Goal: Task Accomplishment & Management: Use online tool/utility

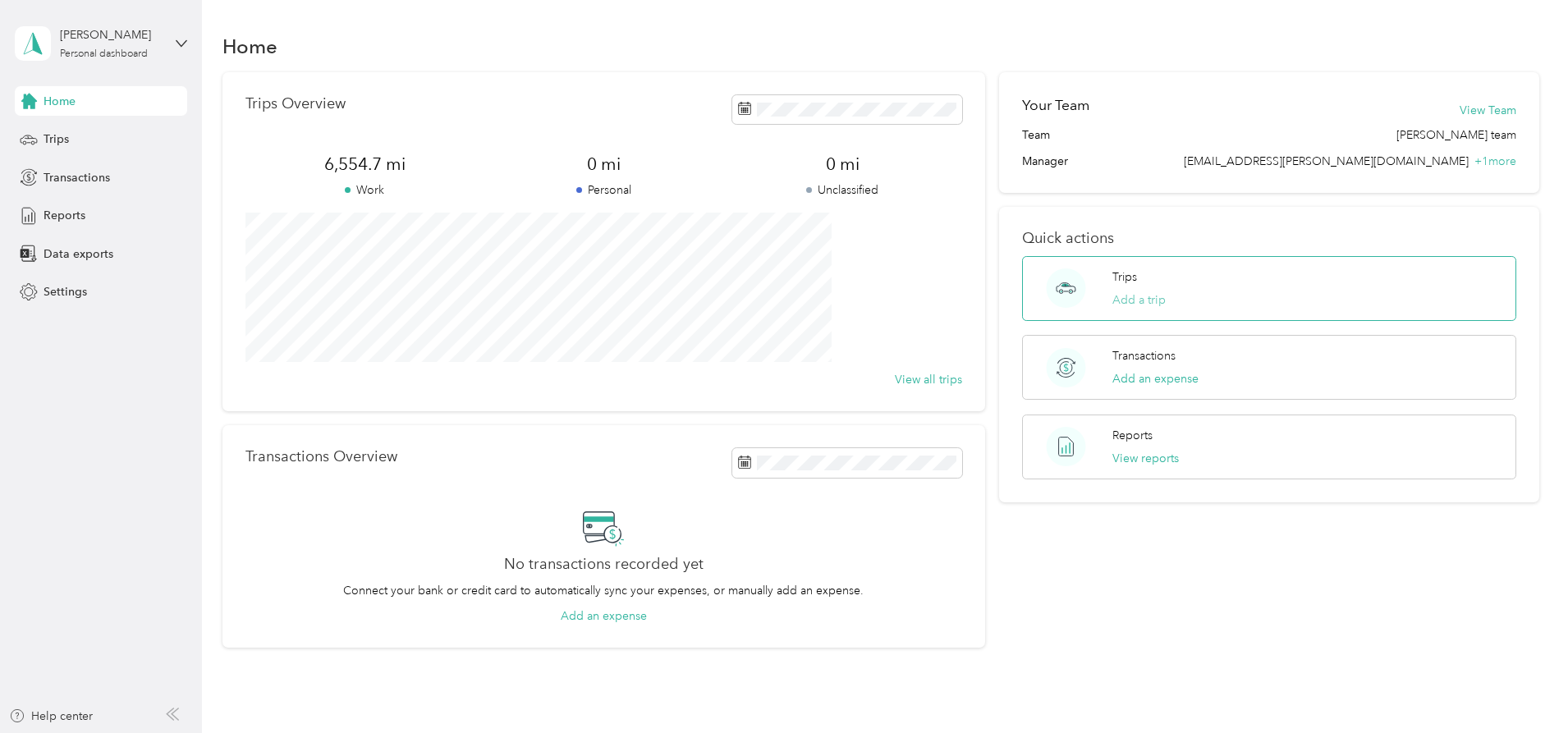
click at [1113, 294] on button "Add a trip" at bounding box center [1139, 300] width 53 height 17
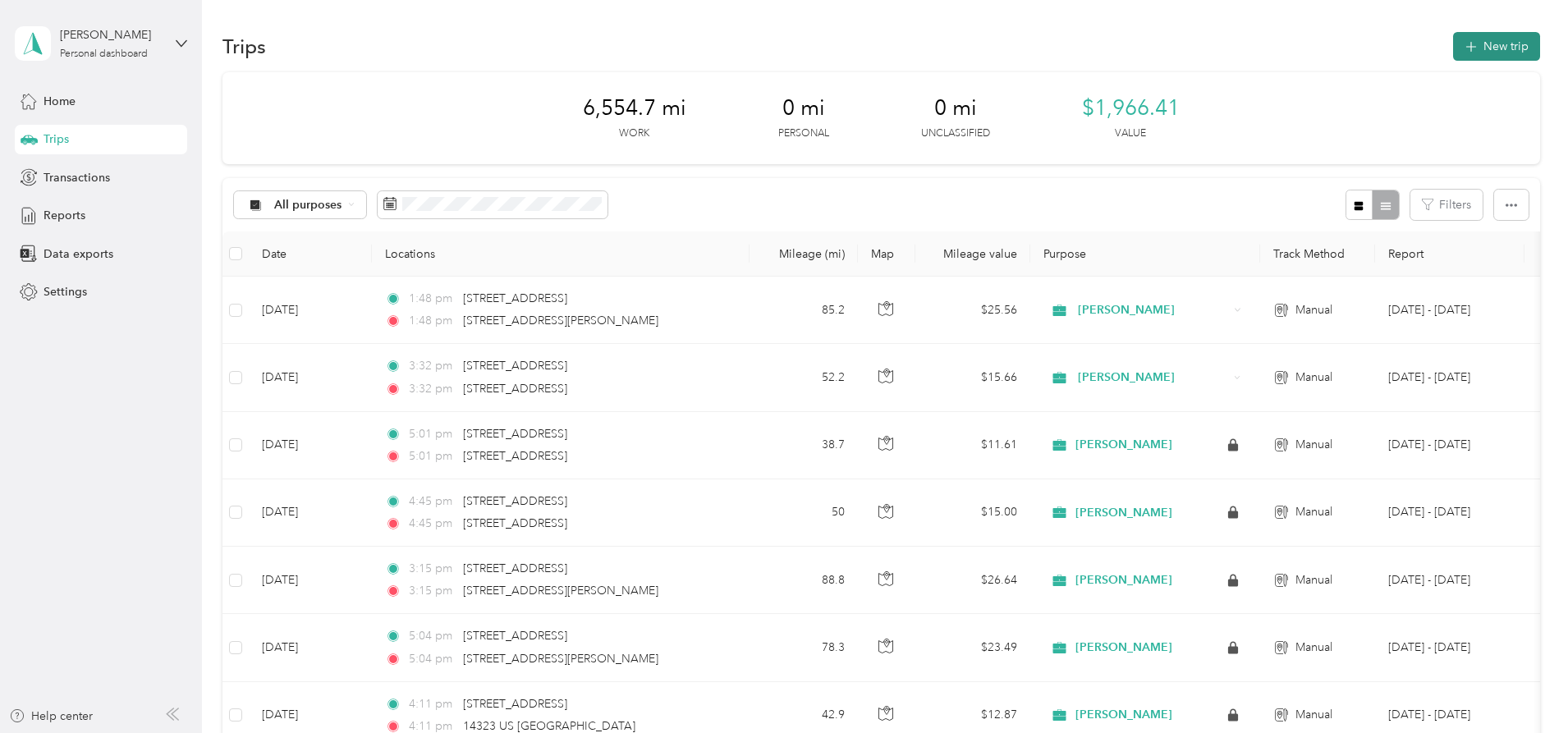
click at [1453, 46] on button "New trip" at bounding box center [1496, 46] width 87 height 28
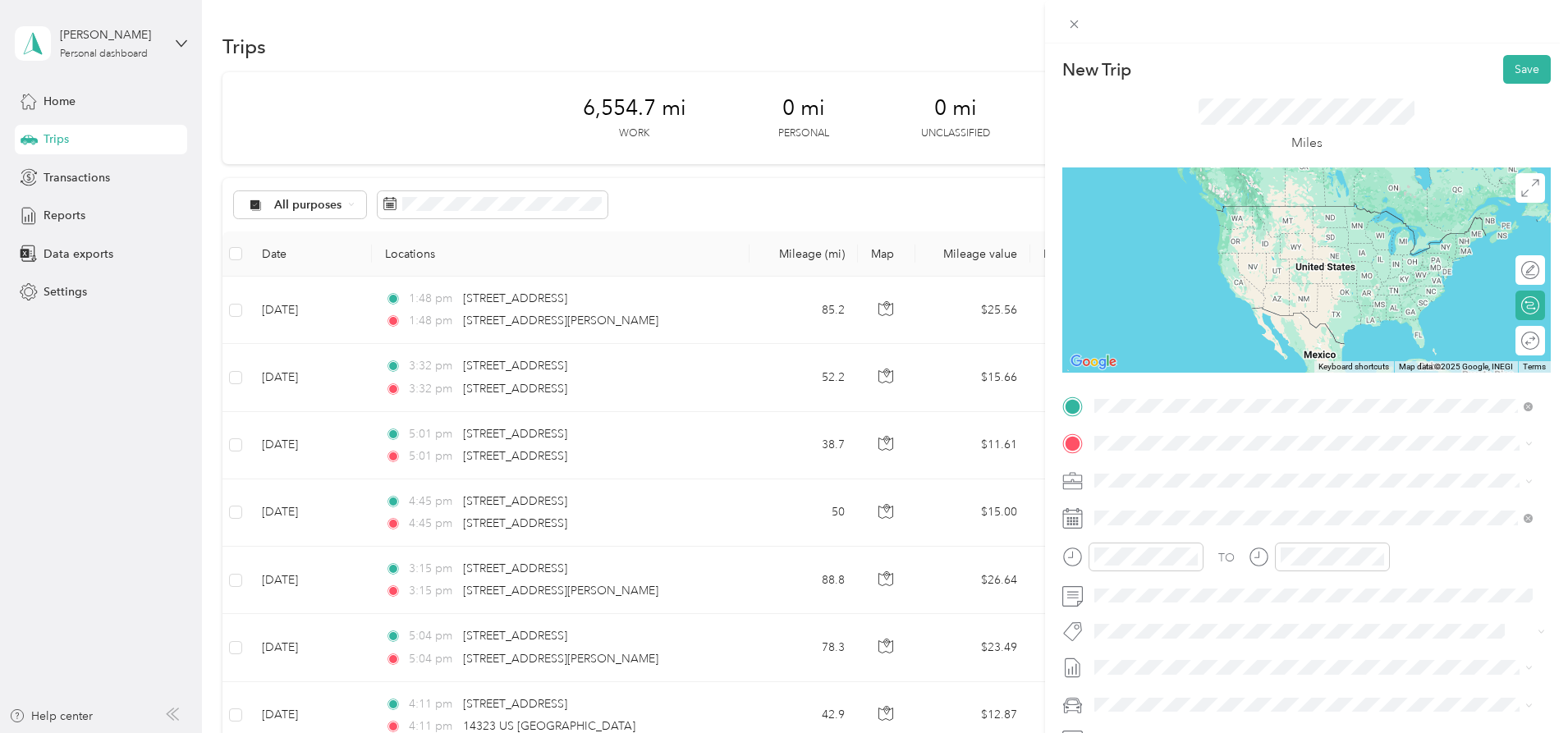
click at [1217, 558] on span "[STREET_ADDRESS][US_STATE]" at bounding box center [1208, 552] width 164 height 15
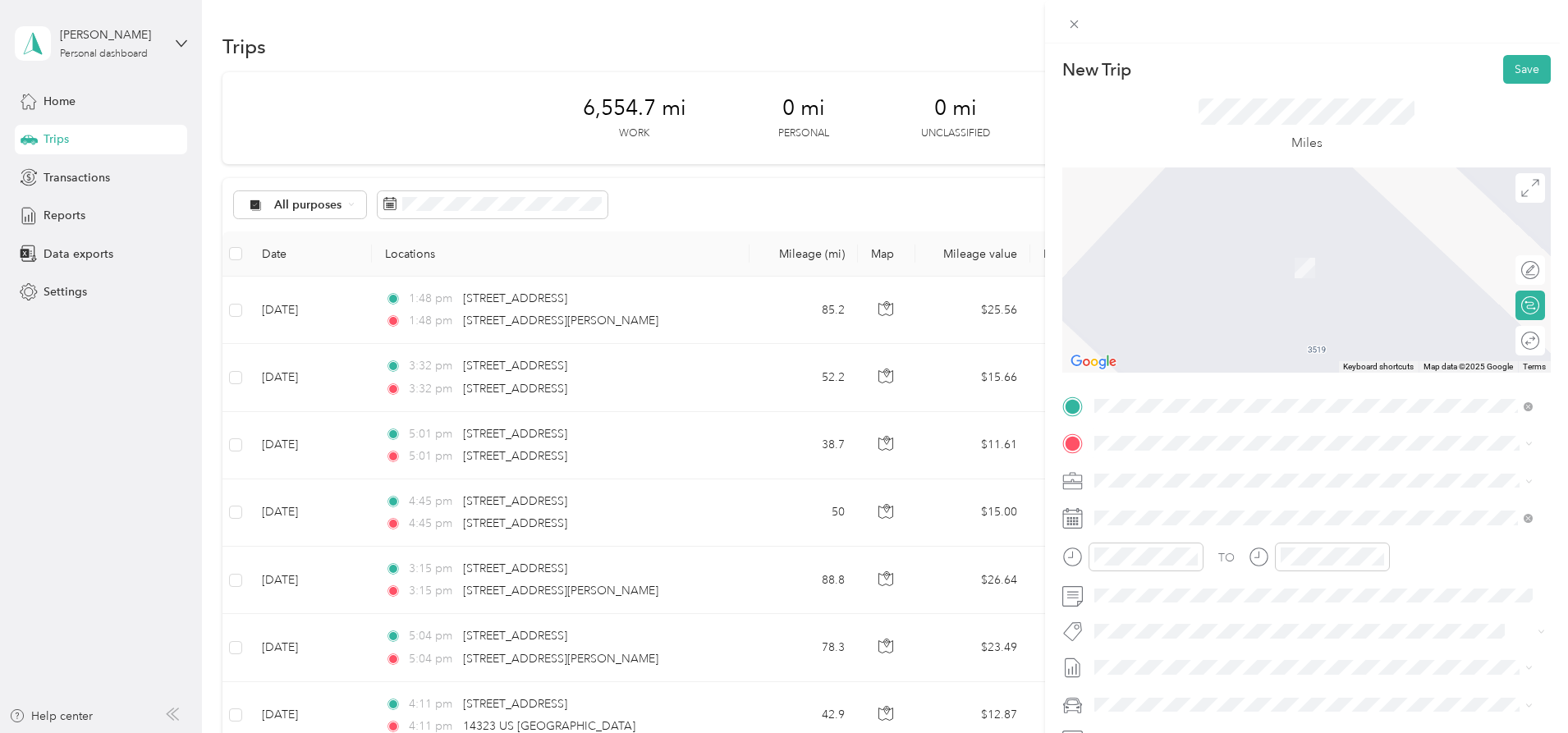
click at [1201, 653] on span "[STREET_ADDRESS][US_STATE]" at bounding box center [1208, 645] width 164 height 15
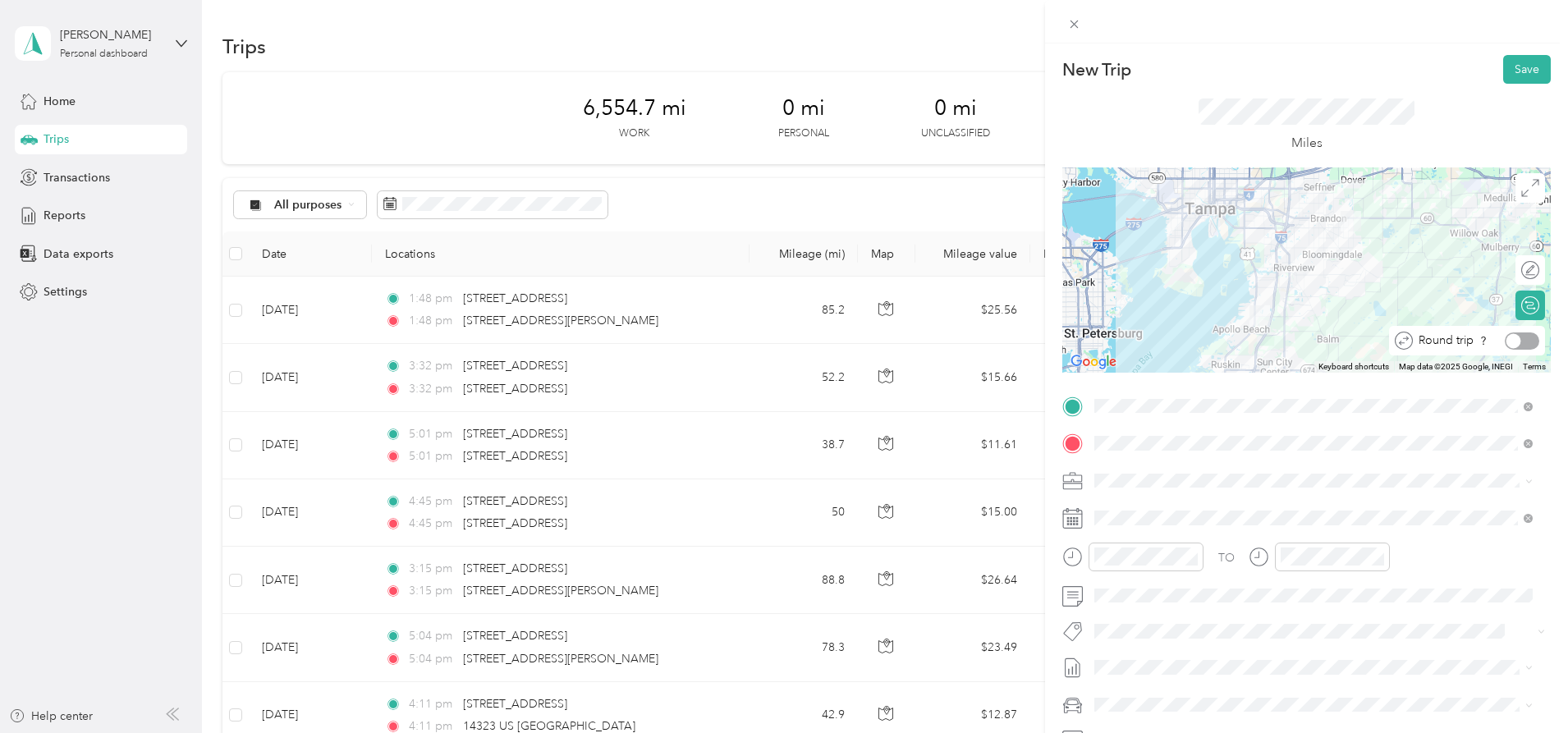
click at [1507, 338] on div at bounding box center [1514, 341] width 15 height 15
click at [1519, 68] on button "Save" at bounding box center [1526, 69] width 47 height 28
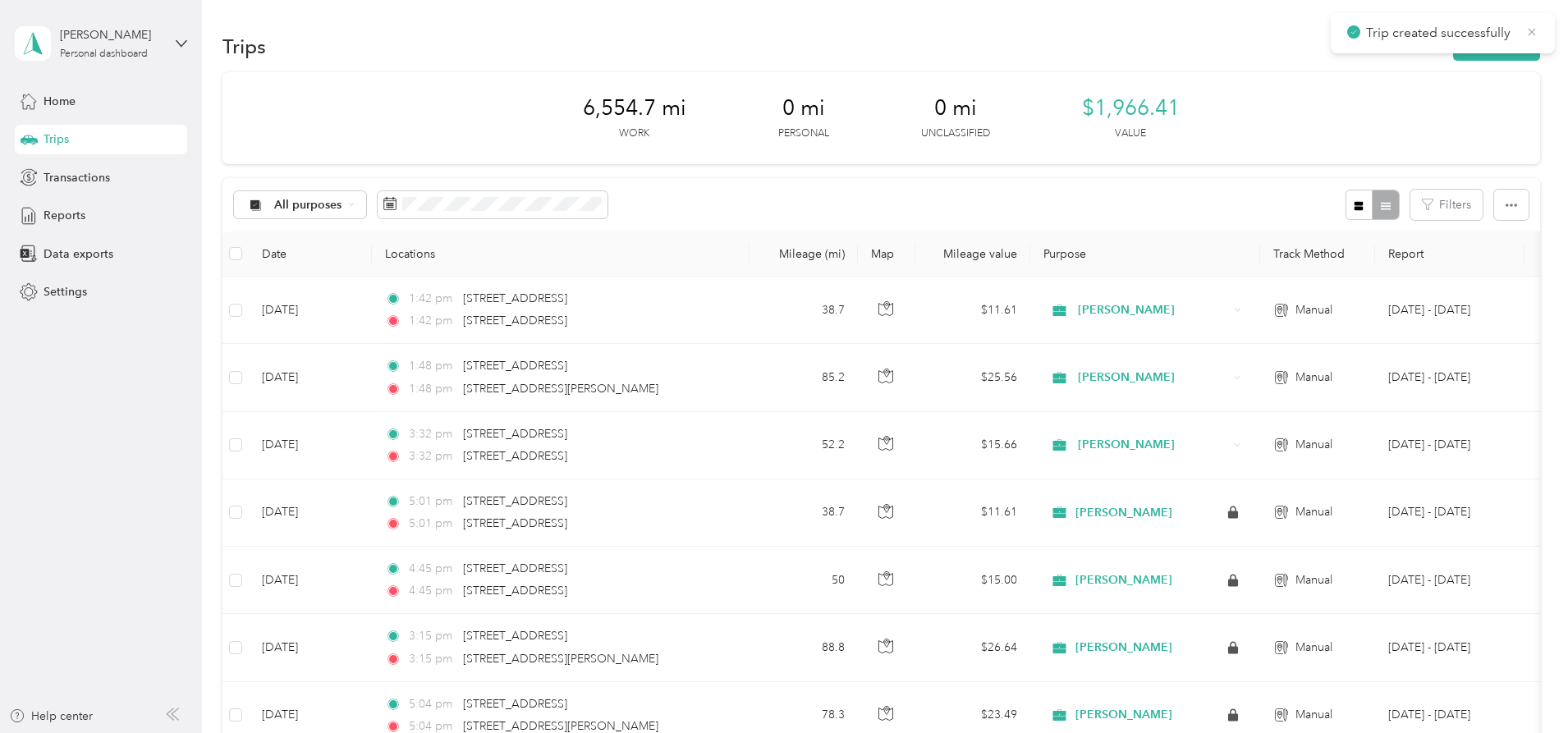
click at [1534, 29] on icon at bounding box center [1532, 32] width 8 height 8
click at [81, 212] on span "Reports" at bounding box center [64, 215] width 42 height 17
